Goal: Information Seeking & Learning: Learn about a topic

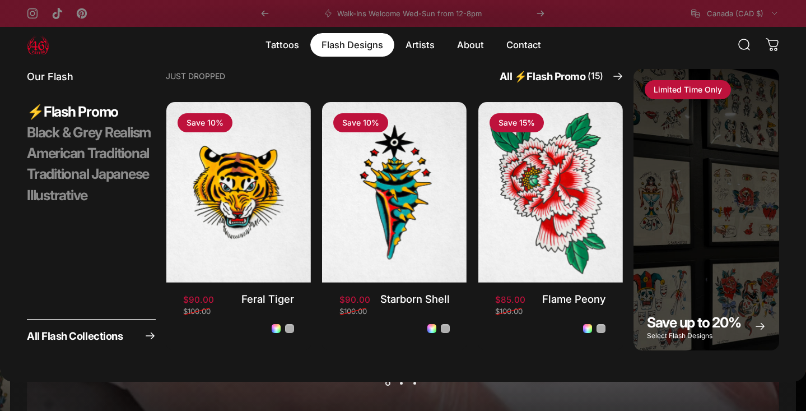
click at [351, 41] on magnet-element "Flash Designs Flash Designs" at bounding box center [352, 45] width 84 height 24
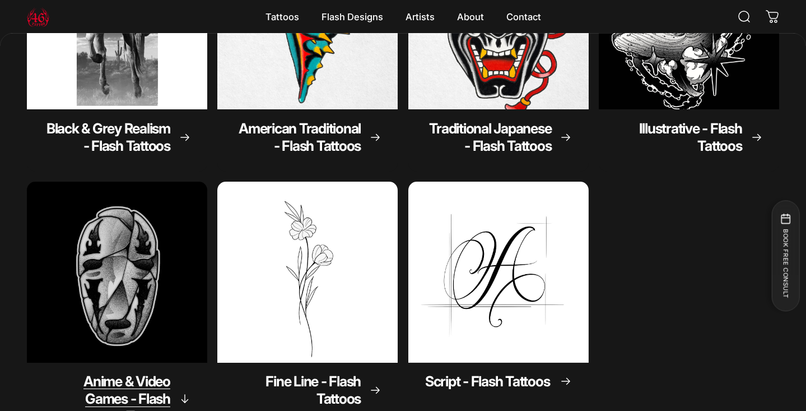
scroll to position [378, 0]
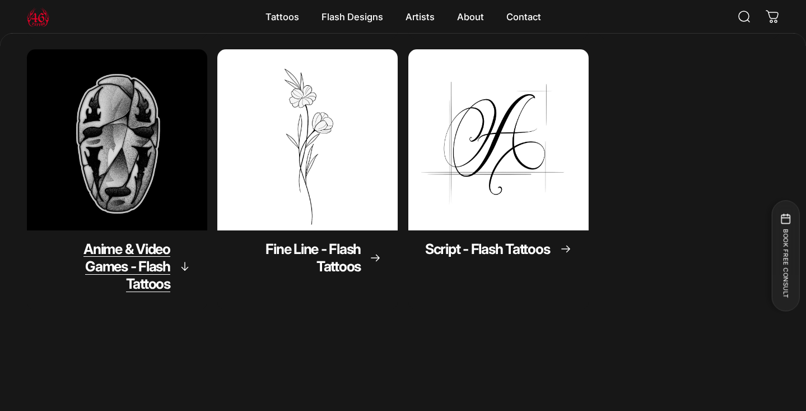
click at [148, 280] on span "Anime & Video Games - Flash Tattoos" at bounding box center [126, 266] width 87 height 52
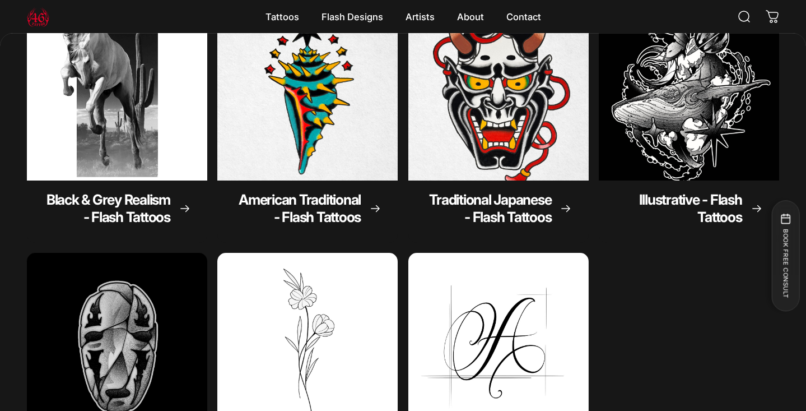
scroll to position [47, 0]
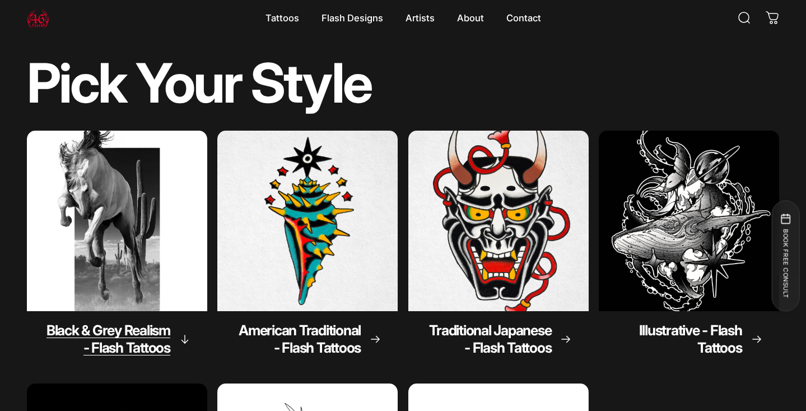
click at [142, 297] on img "Black & Grey Realism - Flash Tattoos" at bounding box center [116, 220] width 189 height 189
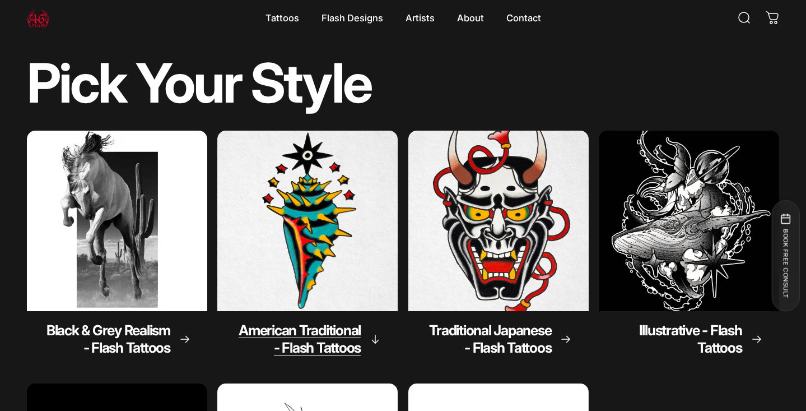
click at [350, 259] on img "American Traditional - Flash Tattoos" at bounding box center [307, 220] width 189 height 189
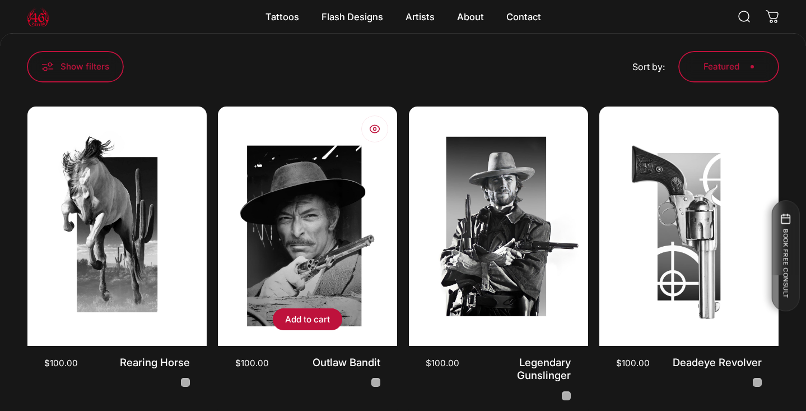
scroll to position [241, 0]
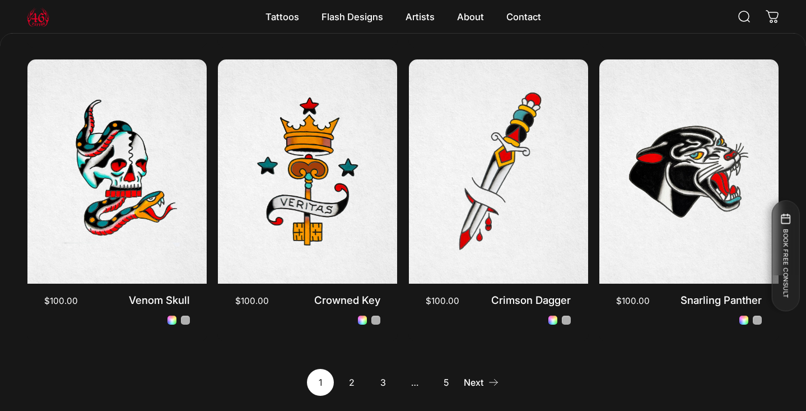
scroll to position [906, 0]
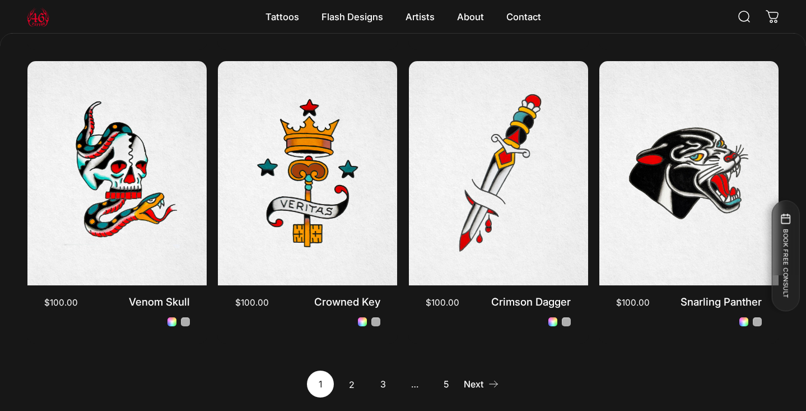
click at [351, 384] on link "2" at bounding box center [351, 383] width 27 height 27
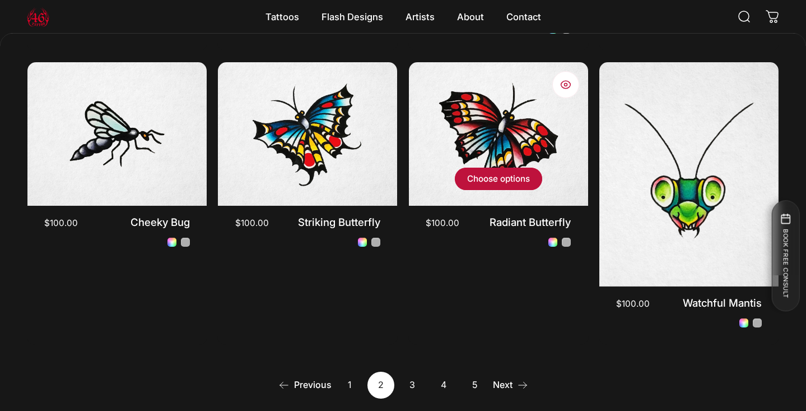
scroll to position [909, 0]
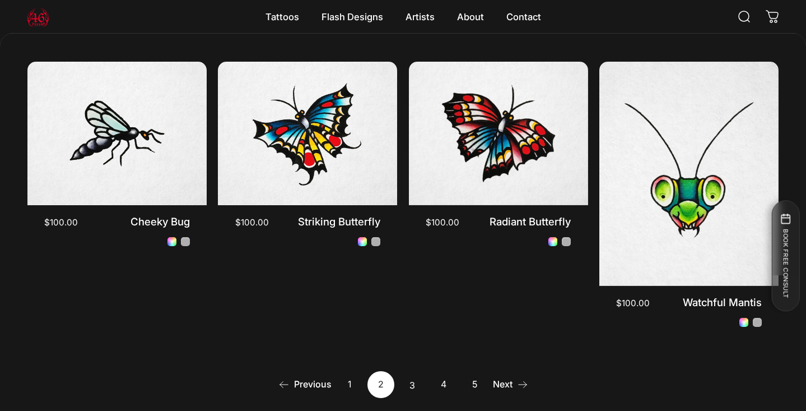
click at [413, 374] on link "3" at bounding box center [412, 384] width 27 height 27
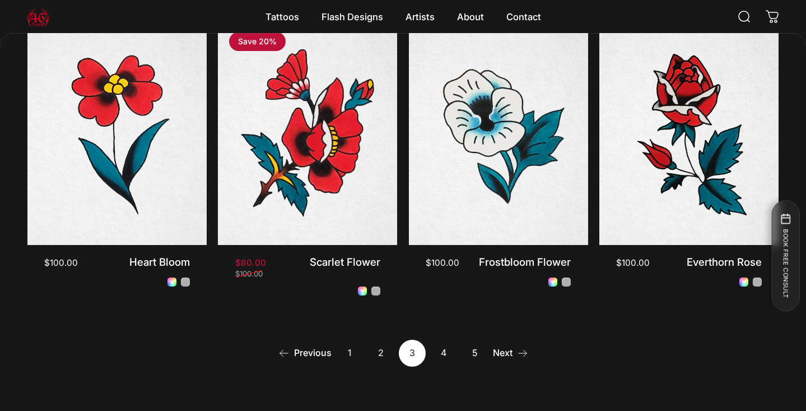
scroll to position [947, 0]
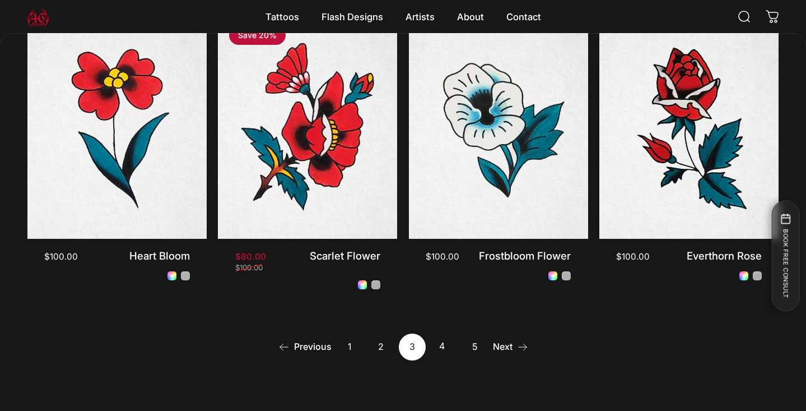
click at [437, 343] on link "4" at bounding box center [443, 346] width 27 height 27
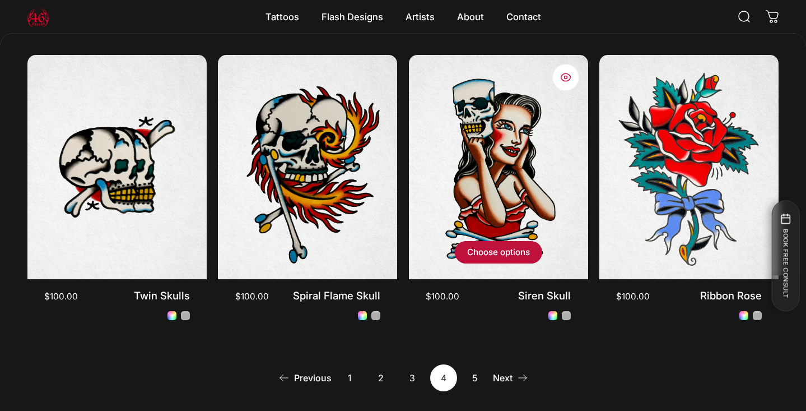
scroll to position [927, 0]
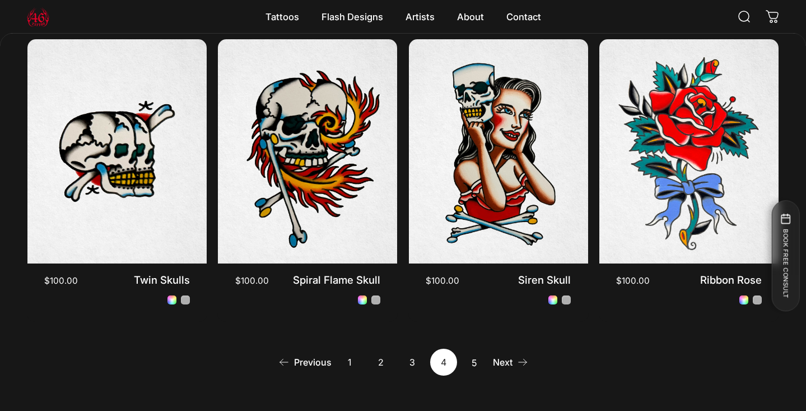
click at [472, 362] on link "5" at bounding box center [474, 361] width 27 height 27
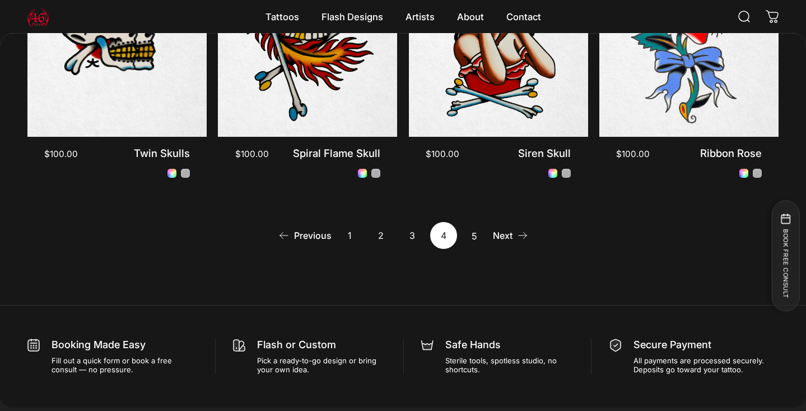
scroll to position [1111, 0]
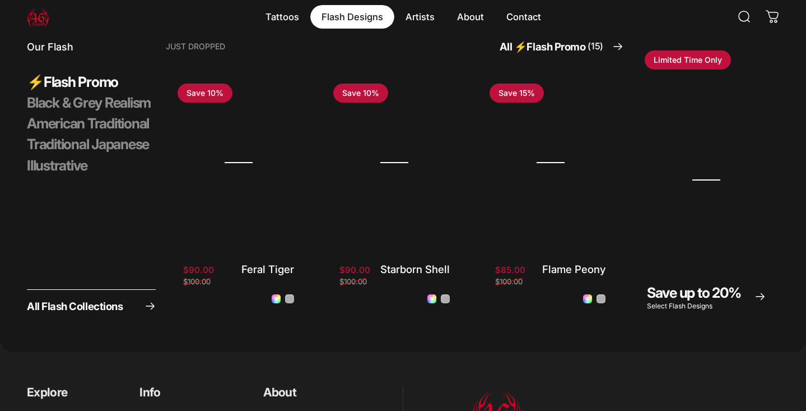
click at [347, 30] on div "Our Flash ⚡️Flash Promo Black & Grey Realism American Traditional Traditional J…" at bounding box center [403, 176] width 806 height 352
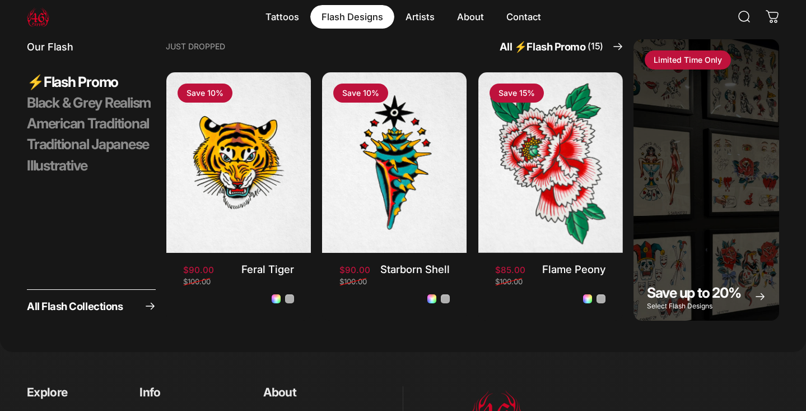
click at [355, 22] on magnet-element "Flash Designs Flash Designs" at bounding box center [352, 17] width 84 height 24
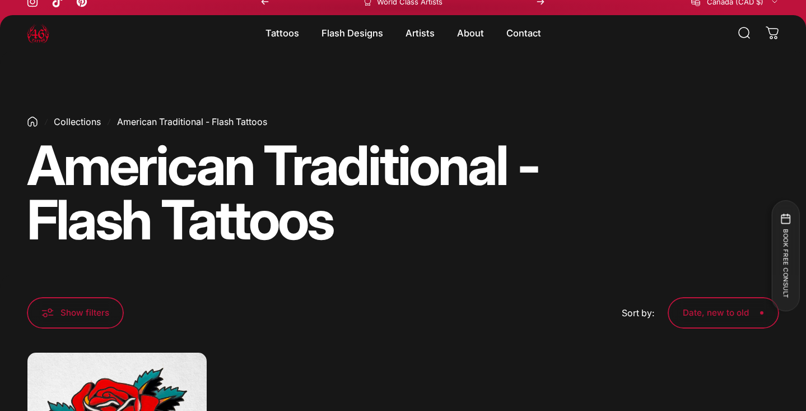
scroll to position [7, 0]
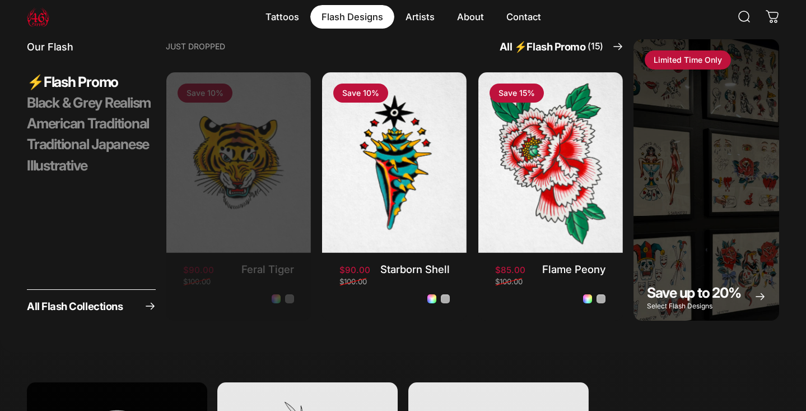
scroll to position [47, 0]
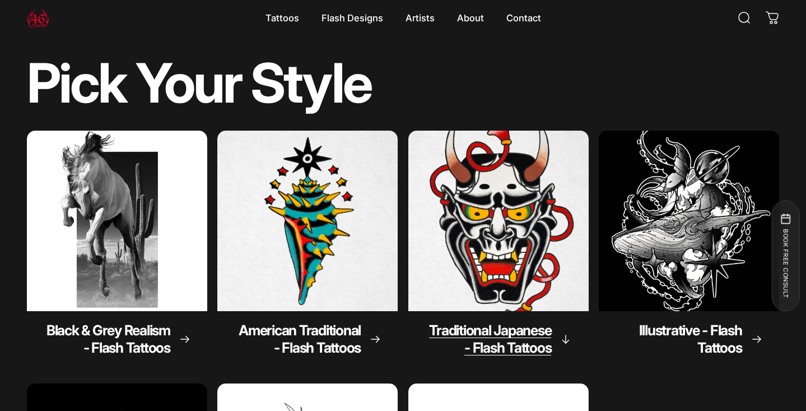
click at [550, 338] on span "Traditional Japanese - Flash Tattoos" at bounding box center [490, 338] width 122 height 34
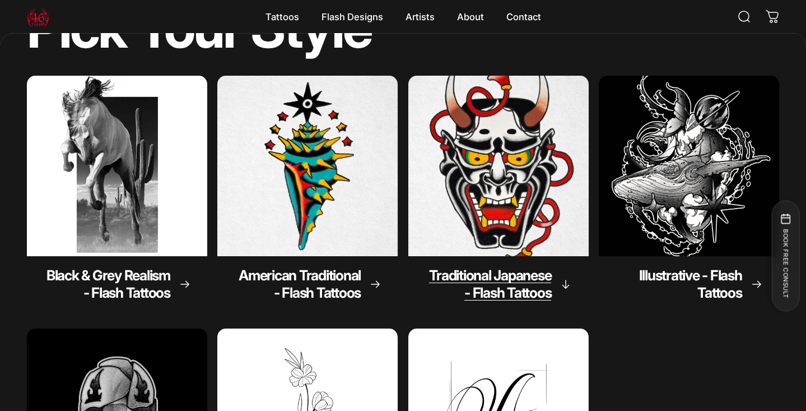
scroll to position [106, 0]
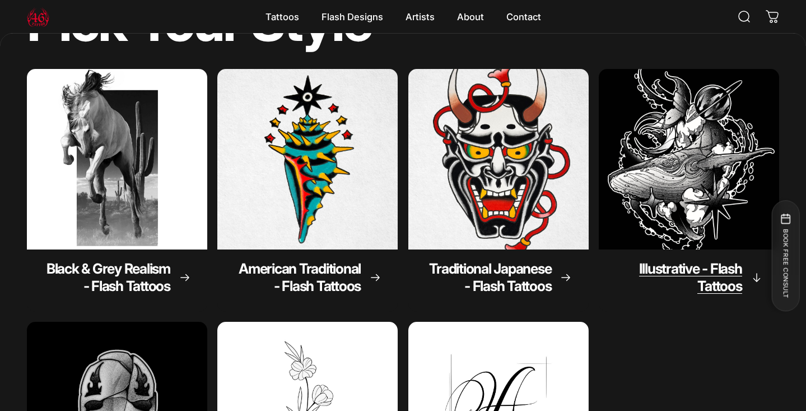
click at [680, 266] on span "Illustrative - Flash Tattoos" at bounding box center [690, 277] width 103 height 34
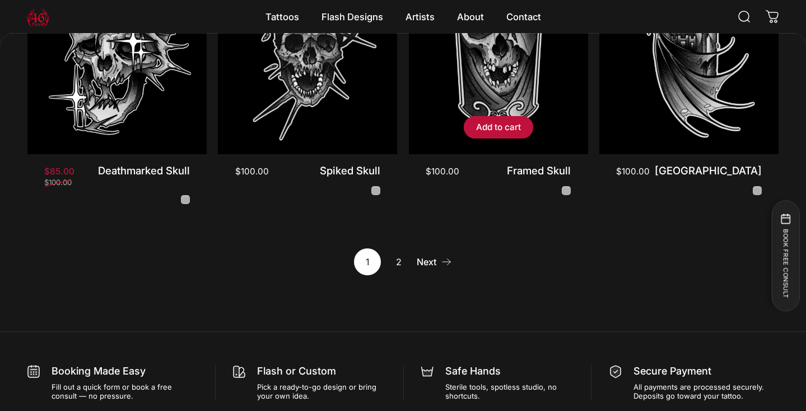
scroll to position [1044, 0]
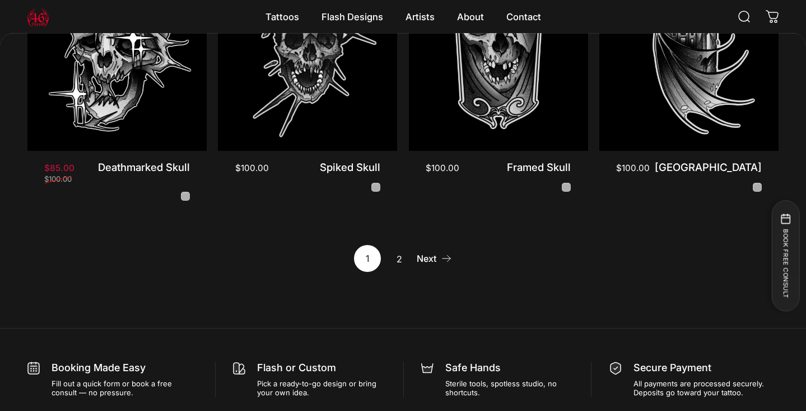
click at [402, 246] on link "2" at bounding box center [398, 258] width 27 height 27
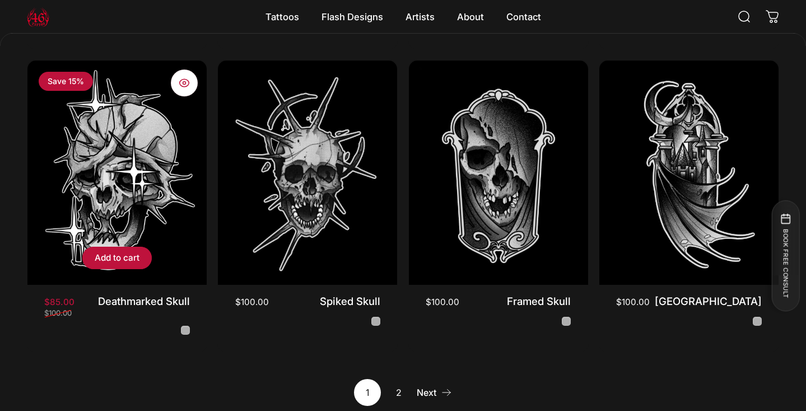
scroll to position [902, 0]
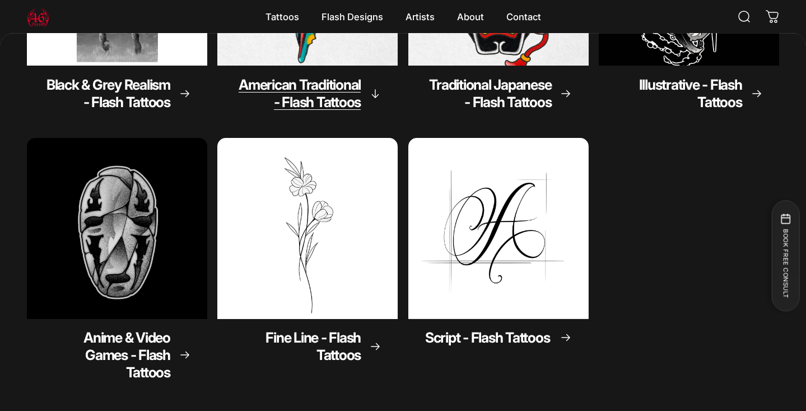
scroll to position [291, 0]
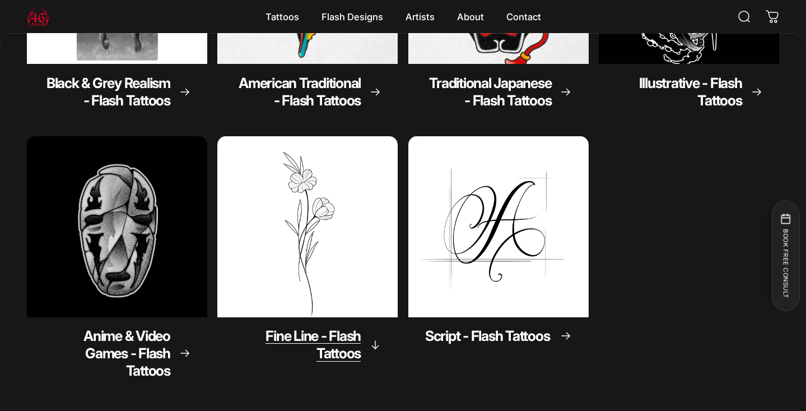
click at [296, 340] on span "Fine Line - Flash Tattoos" at bounding box center [312, 344] width 95 height 34
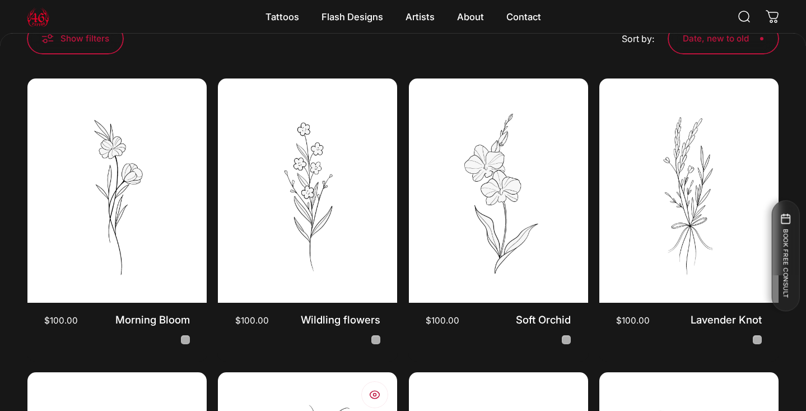
scroll to position [111, 0]
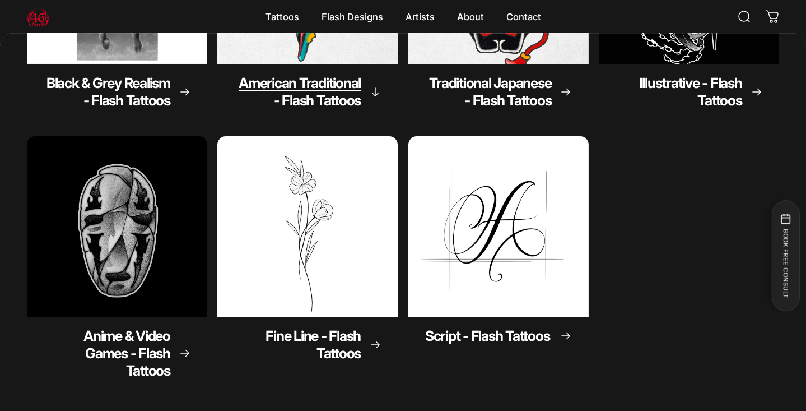
scroll to position [291, 0]
click at [509, 350] on div "Script - Flash Tattoos" at bounding box center [498, 339] width 180 height 45
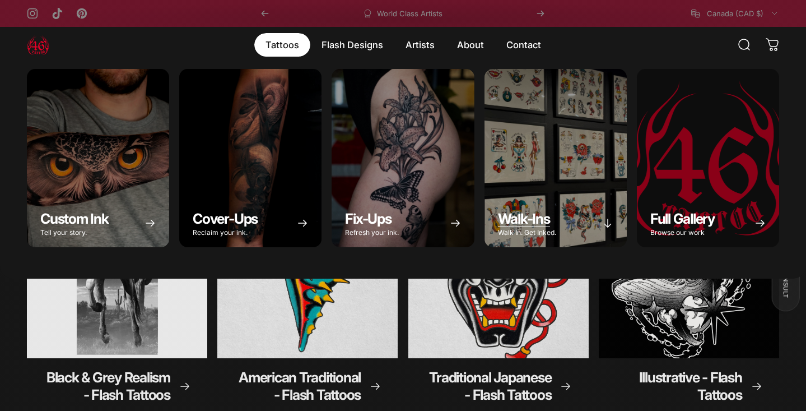
click at [504, 130] on div "Walk-Ins" at bounding box center [555, 158] width 142 height 178
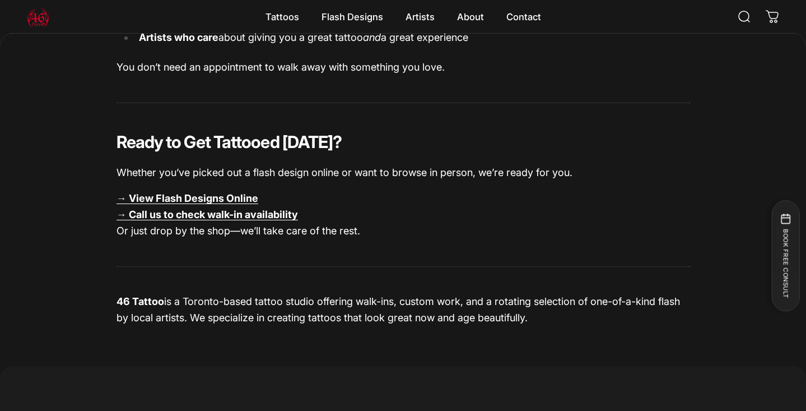
scroll to position [1656, 0]
